Goal: Book appointment/travel/reservation

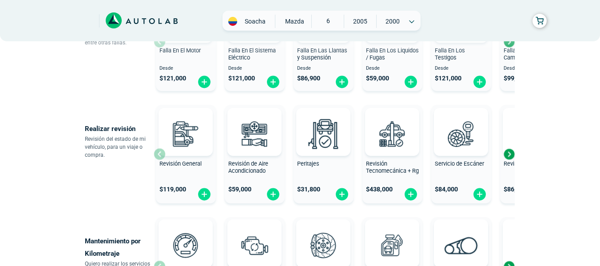
scroll to position [231, 0]
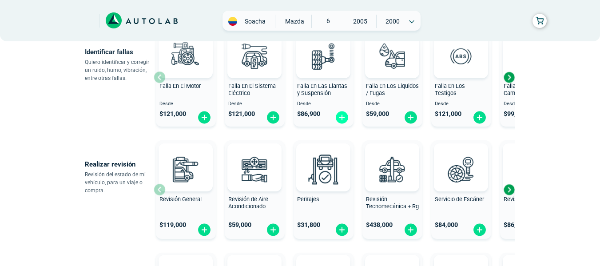
click at [343, 117] on img at bounding box center [342, 118] width 14 height 14
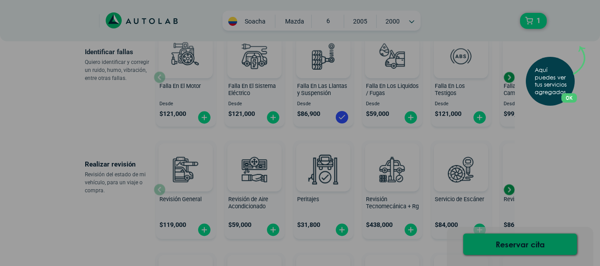
click at [576, 99] on button "OK" at bounding box center [569, 97] width 16 height 9
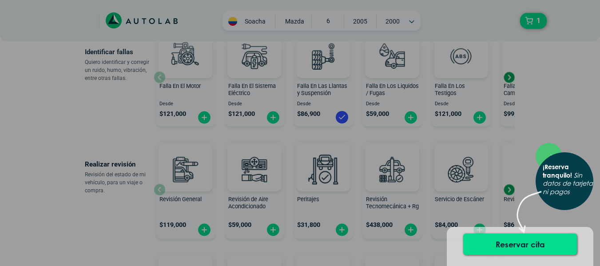
click at [542, 133] on div "× ¡Reserva tranquilo! Sin datos de tarjeta ni pagos" at bounding box center [300, 133] width 600 height 266
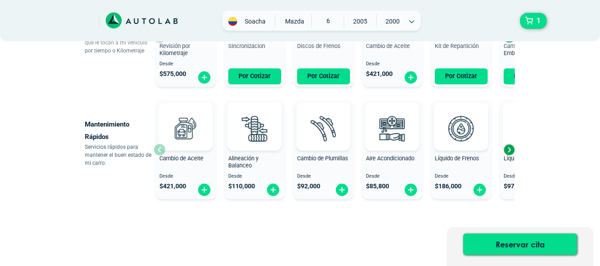
scroll to position [510, 0]
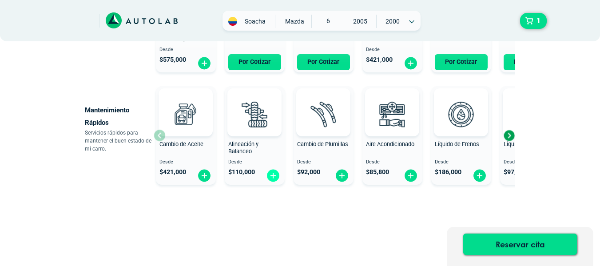
click at [274, 175] on img at bounding box center [273, 176] width 14 height 14
click at [78, 131] on div "Mantenimiento Rápidos Servicios rápidos para mantener el buen estado de mi carr…" at bounding box center [300, 136] width 444 height 106
click at [511, 135] on div "Next slide" at bounding box center [508, 135] width 13 height 13
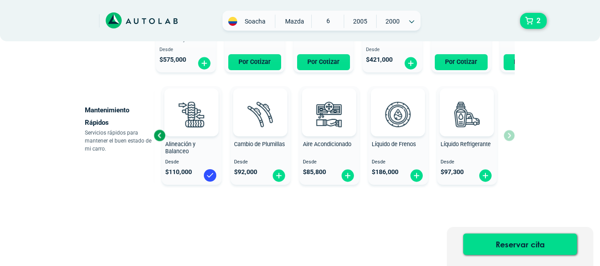
click at [511, 135] on div "Cambio de Aceite Desde $ 421,000 Alineación y Balanceo Desde $ 110,000 Cambio d…" at bounding box center [334, 136] width 361 height 106
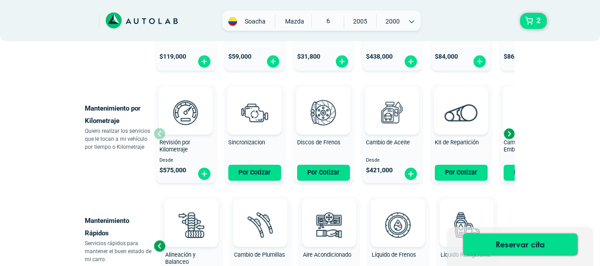
scroll to position [386, 0]
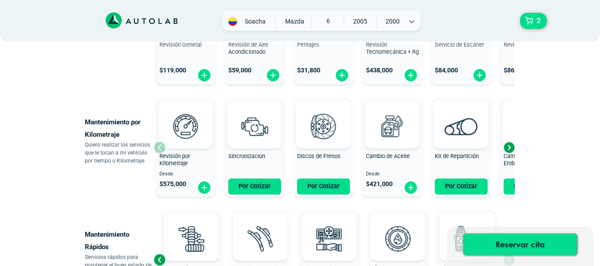
click at [510, 145] on div "Next slide" at bounding box center [508, 147] width 13 height 13
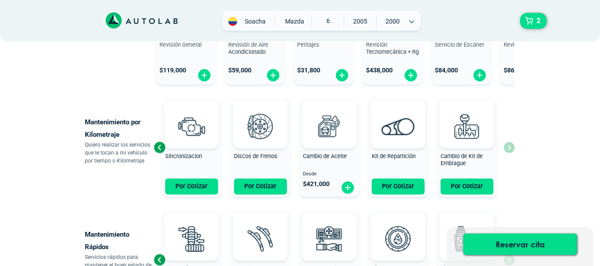
click at [510, 145] on div "Revisión por Kilometraje Desde $ 575,000 Sincronizacion Por Cotizar Discos de F…" at bounding box center [334, 148] width 361 height 106
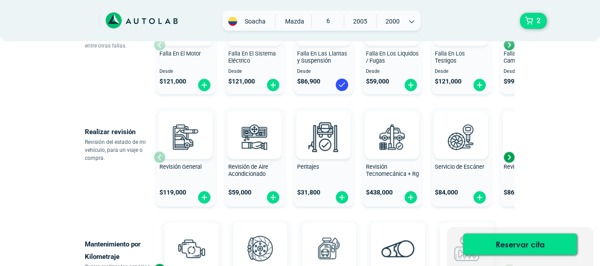
scroll to position [243, 0]
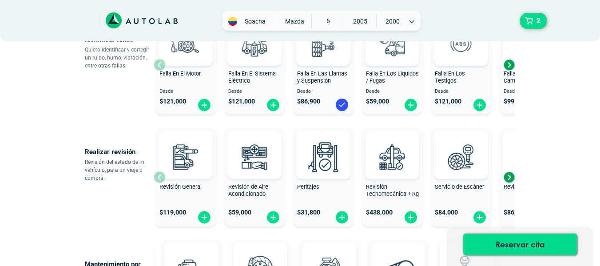
click at [511, 176] on div "Next slide" at bounding box center [508, 177] width 13 height 13
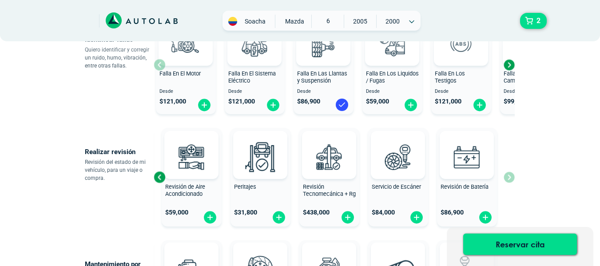
click at [511, 176] on div "Revisión General $ 119,000 Revisión de Aire Acondicionado $ 59,000 Peritajes $ …" at bounding box center [334, 177] width 361 height 106
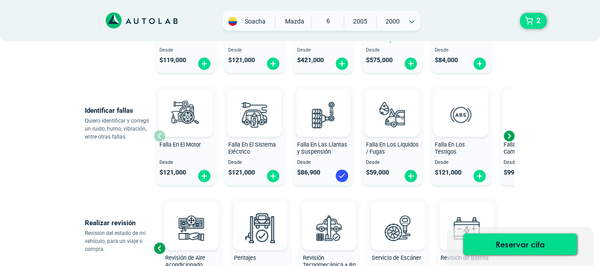
scroll to position [155, 0]
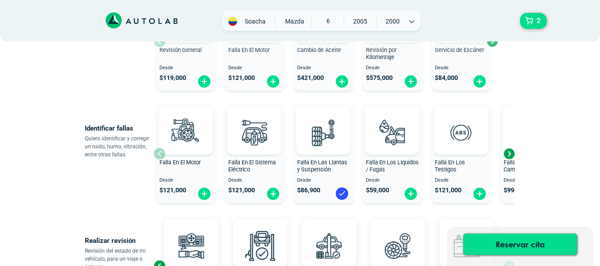
click at [508, 150] on div "Next slide" at bounding box center [508, 153] width 13 height 13
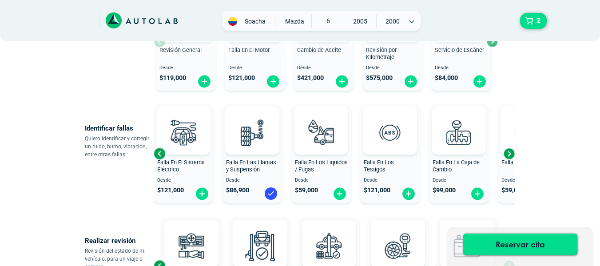
click at [508, 150] on div "Next slide" at bounding box center [508, 153] width 13 height 13
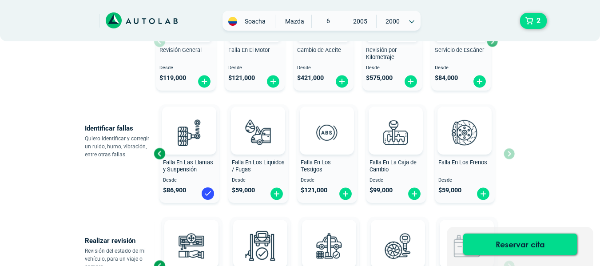
click at [508, 150] on div "Falla En El Motor Desde $ 121,000 Falla En El Sistema Eléctrico Desde $ 121,000…" at bounding box center [334, 154] width 361 height 106
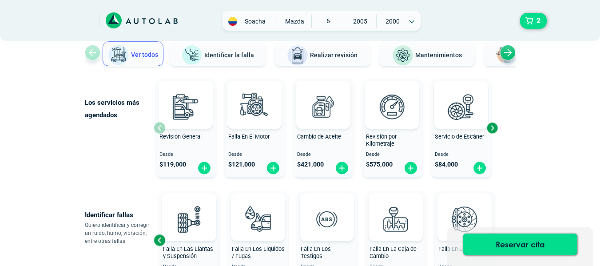
scroll to position [66, 0]
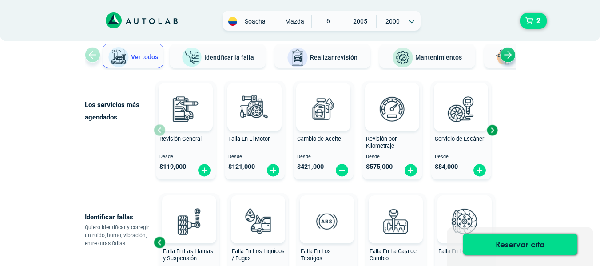
click at [491, 129] on div "Next slide" at bounding box center [491, 129] width 13 height 13
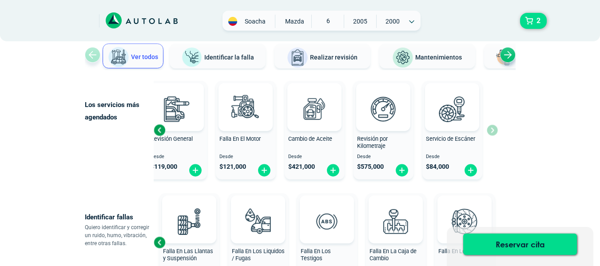
click at [491, 129] on div "Revisión General Desde $ 119,000 Falla En El Motor Desde $ 121,000 Cambio de Ac…" at bounding box center [326, 130] width 344 height 106
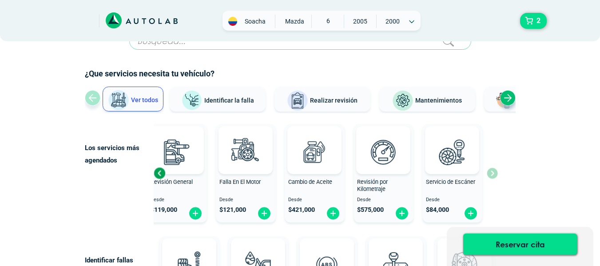
scroll to position [0, 0]
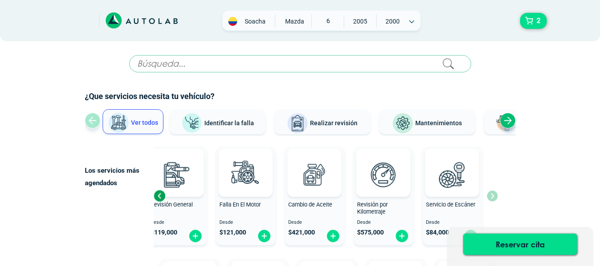
click at [507, 119] on div "Next slide" at bounding box center [508, 121] width 16 height 16
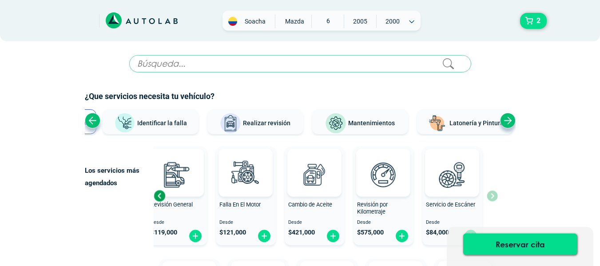
click at [507, 119] on div "Next slide" at bounding box center [508, 121] width 16 height 16
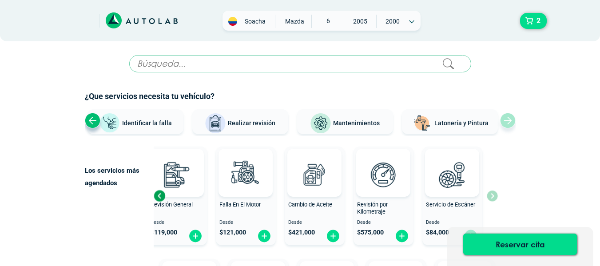
click at [507, 119] on div "Ver todos Identificar la falla Realizar revisión Mantenimientos Latonería y Pin…" at bounding box center [300, 122] width 431 height 27
click at [90, 124] on div "Previous slide" at bounding box center [93, 121] width 16 height 16
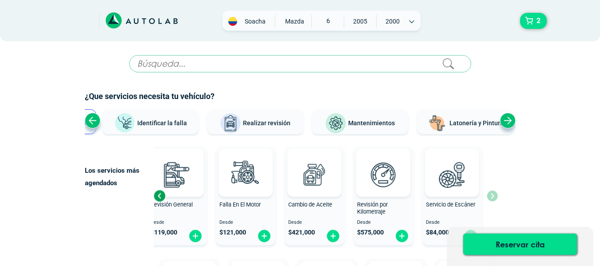
click at [90, 124] on div "Previous slide" at bounding box center [93, 121] width 16 height 16
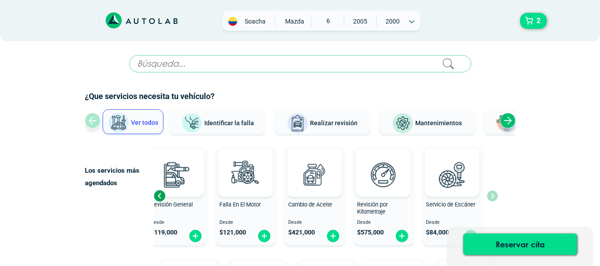
click at [90, 124] on div "Ver todos Identificar la falla Realizar revisión Mantenimientos Latonería y Pin…" at bounding box center [300, 122] width 431 height 27
